Goal: Check status: Check status

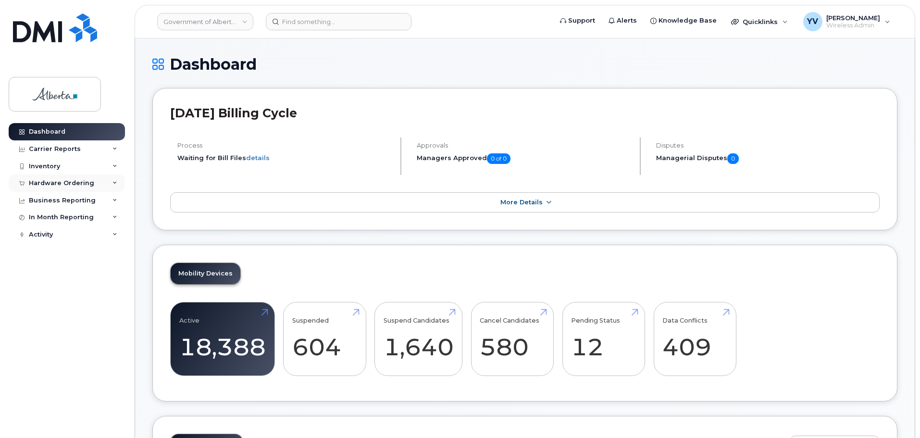
click at [44, 180] on div "Hardware Ordering" at bounding box center [61, 183] width 65 height 8
click at [43, 180] on div "Hardware Ordering" at bounding box center [61, 183] width 65 height 8
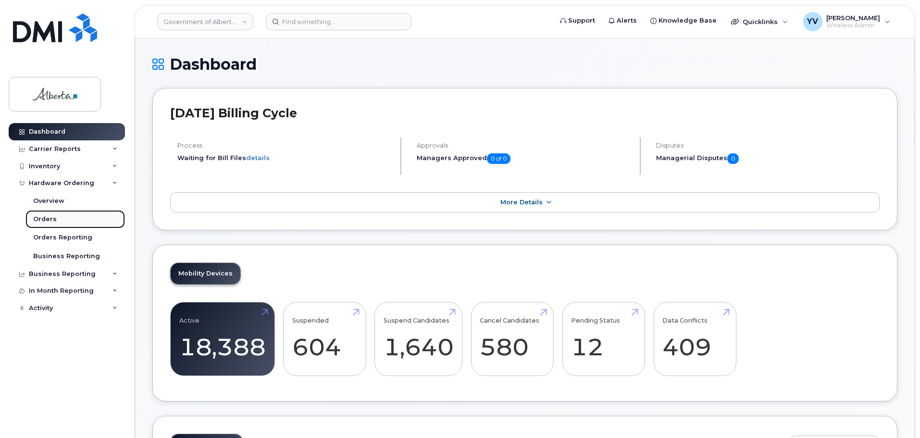
click at [41, 217] on div "Orders" at bounding box center [45, 219] width 24 height 9
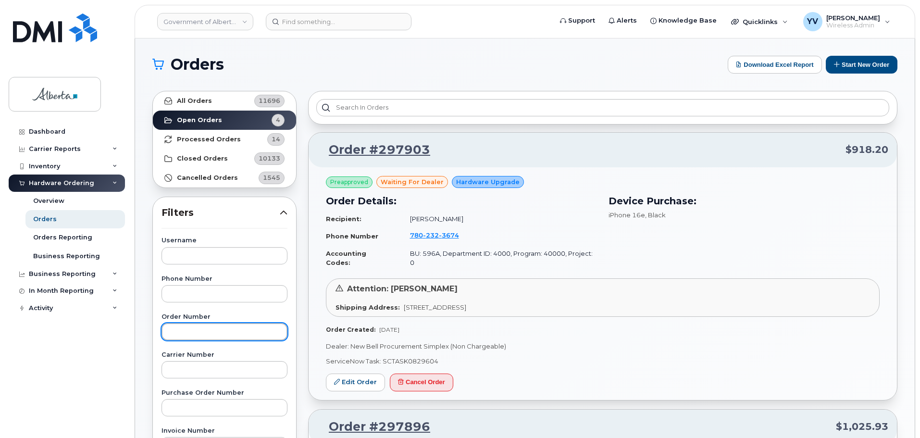
click at [174, 332] on input "text" at bounding box center [224, 331] width 126 height 17
paste input "297911"
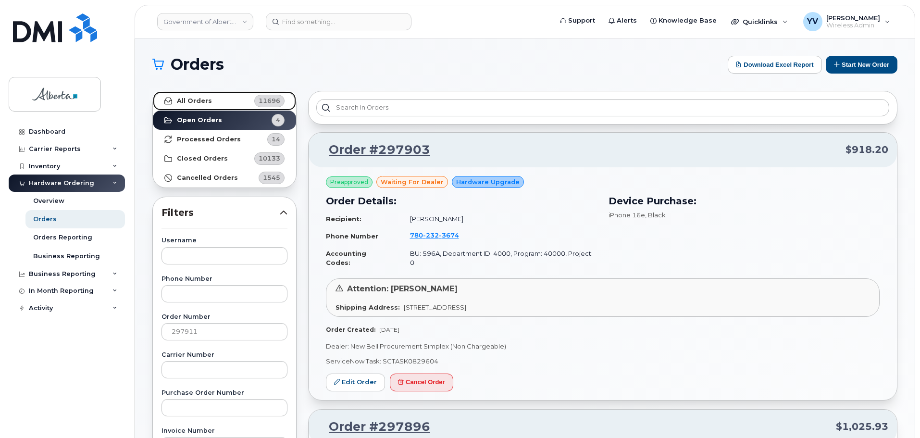
click at [186, 98] on strong "All Orders" at bounding box center [194, 101] width 35 height 8
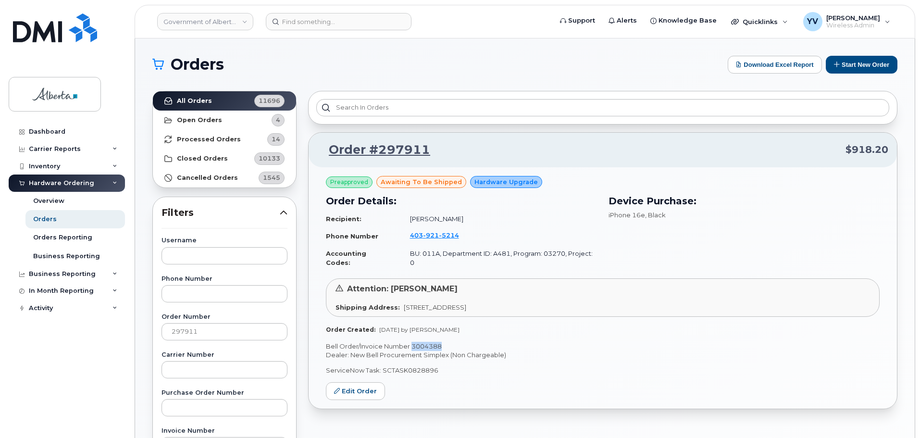
drag, startPoint x: 442, startPoint y: 338, endPoint x: 412, endPoint y: 338, distance: 30.3
click at [412, 342] on p "Bell Order/Invoice Number 3004388" at bounding box center [602, 346] width 553 height 9
copy p "3004388"
drag, startPoint x: 205, startPoint y: 331, endPoint x: 160, endPoint y: 329, distance: 45.7
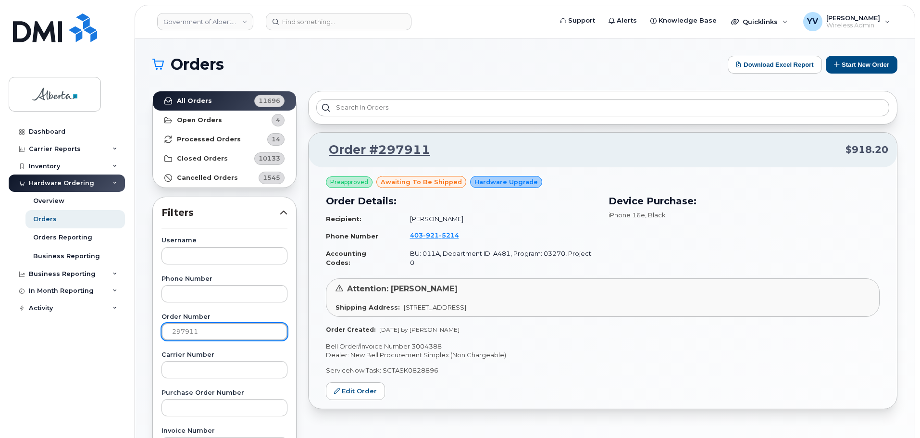
paste input "893"
type input "297893"
click at [185, 98] on strong "All Orders" at bounding box center [194, 101] width 35 height 8
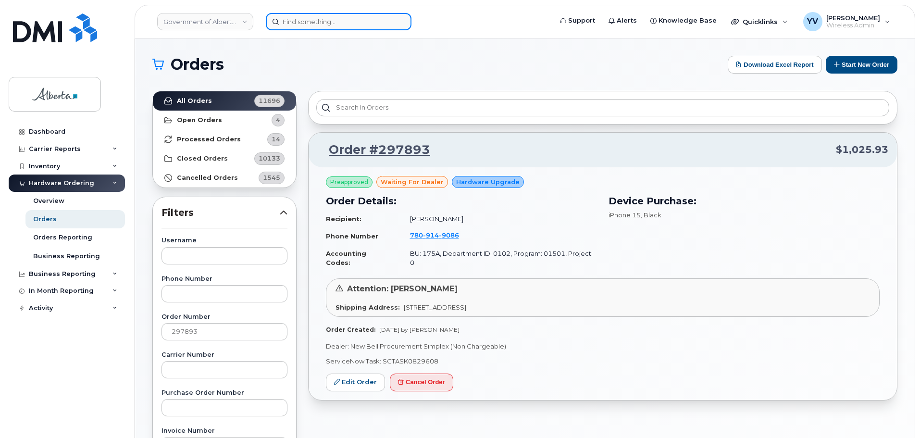
click at [296, 19] on input at bounding box center [339, 21] width 146 height 17
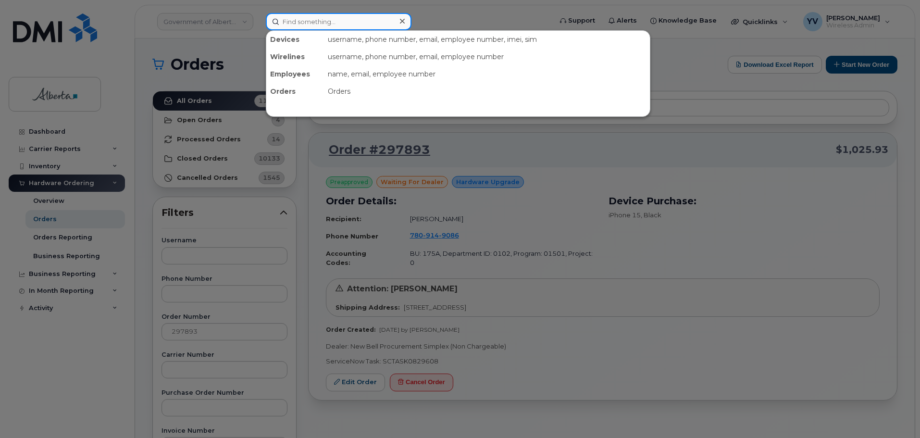
paste input "5878325849"
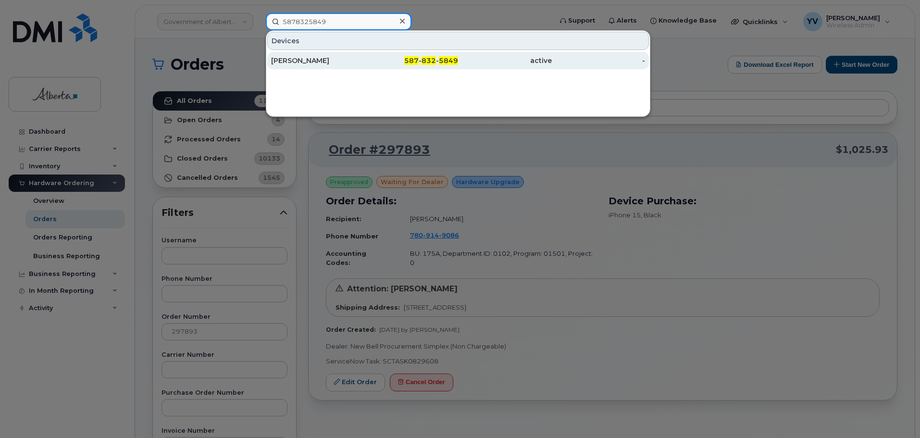
type input "5878325849"
click at [437, 60] on div "587 - 832 - 5849" at bounding box center [412, 61] width 94 height 10
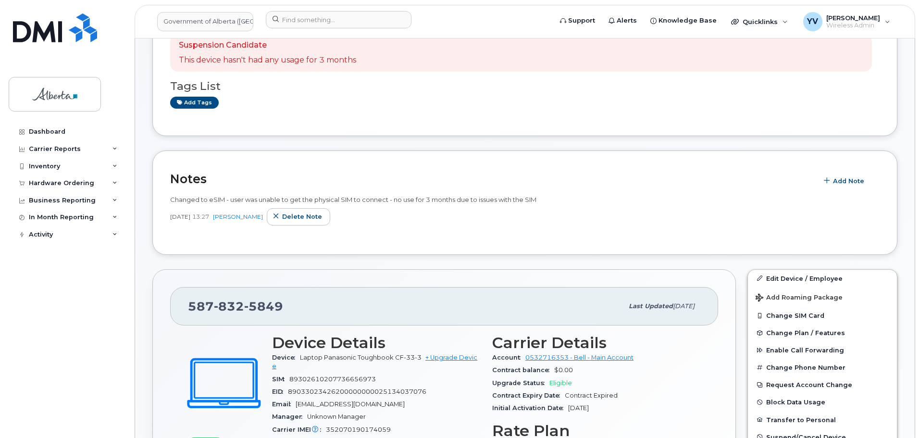
scroll to position [241, 0]
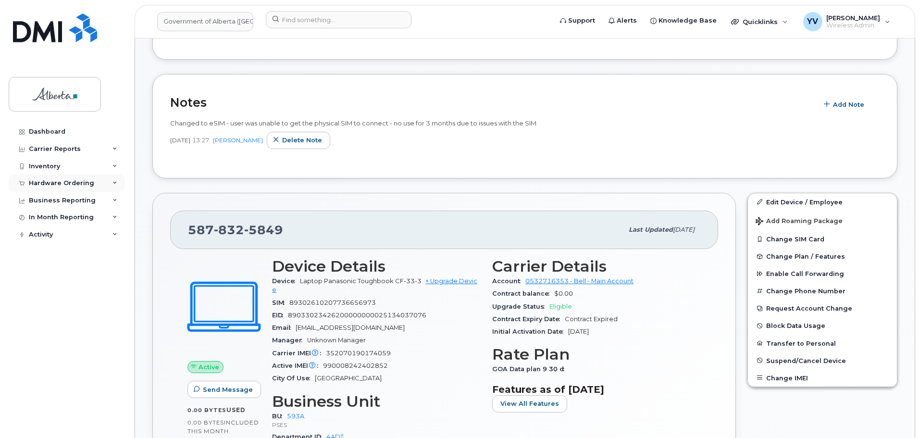
click at [51, 180] on div "Hardware Ordering" at bounding box center [61, 183] width 65 height 8
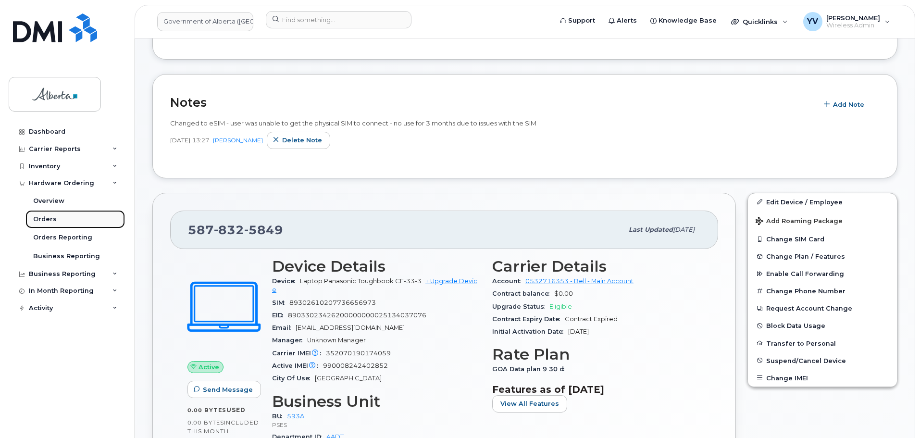
click at [41, 214] on link "Orders" at bounding box center [74, 219] width 99 height 18
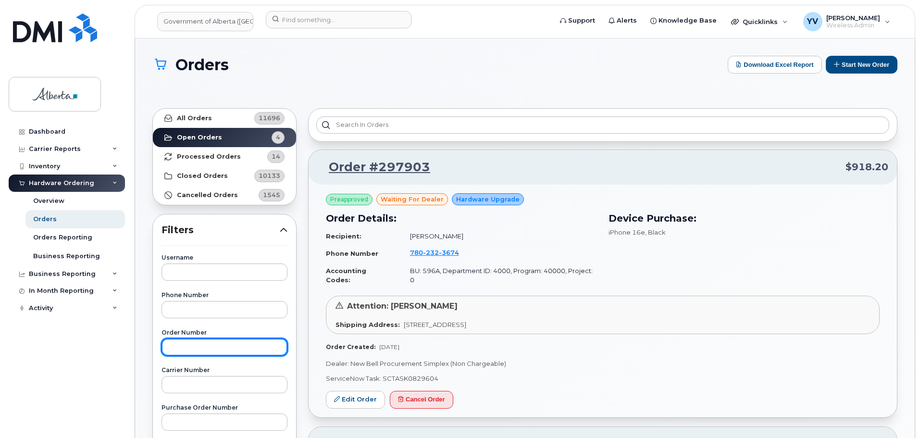
click at [173, 348] on input "text" at bounding box center [224, 346] width 126 height 17
paste input "297893"
type input "297893"
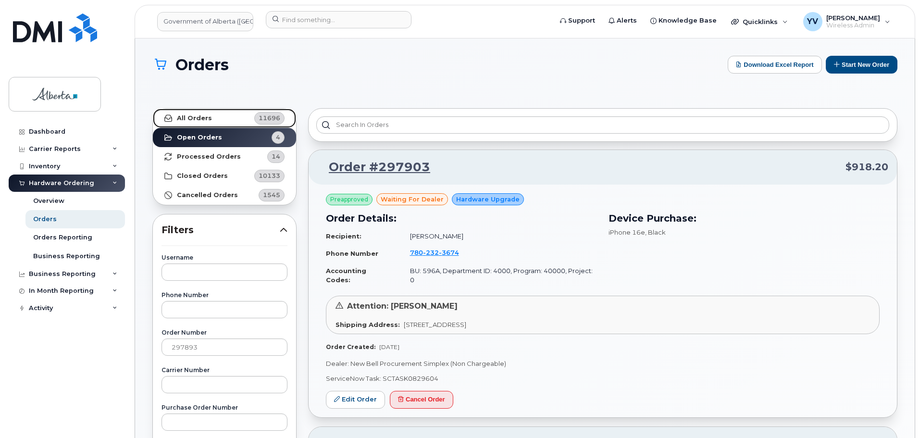
click at [187, 115] on strong "All Orders" at bounding box center [194, 118] width 35 height 8
